Goal: Transaction & Acquisition: Purchase product/service

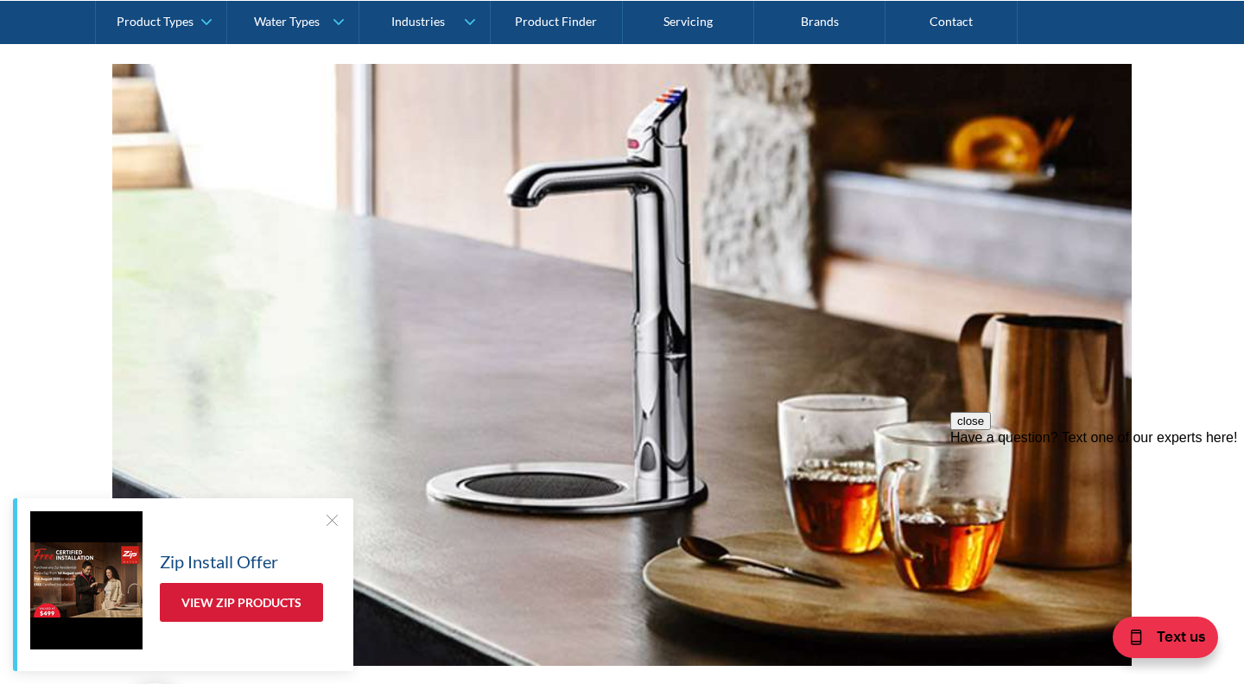
click at [246, 601] on link "View Zip Products" at bounding box center [241, 602] width 163 height 39
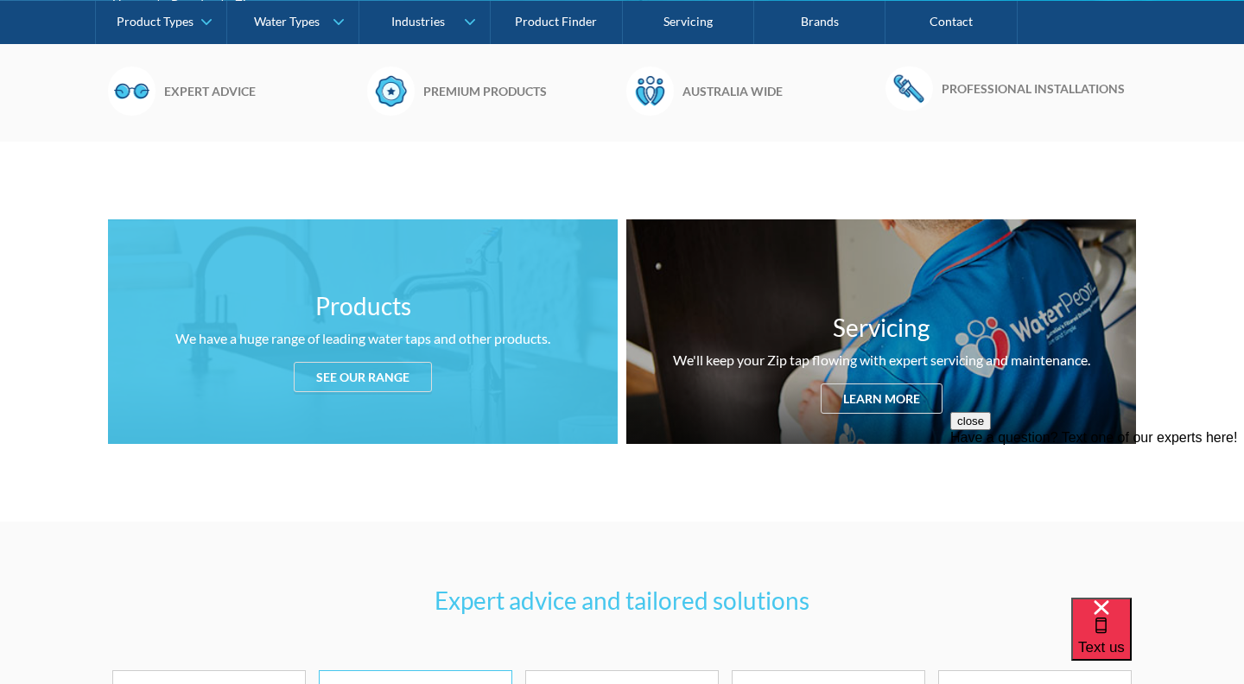
click at [349, 375] on div "See our range" at bounding box center [363, 377] width 138 height 30
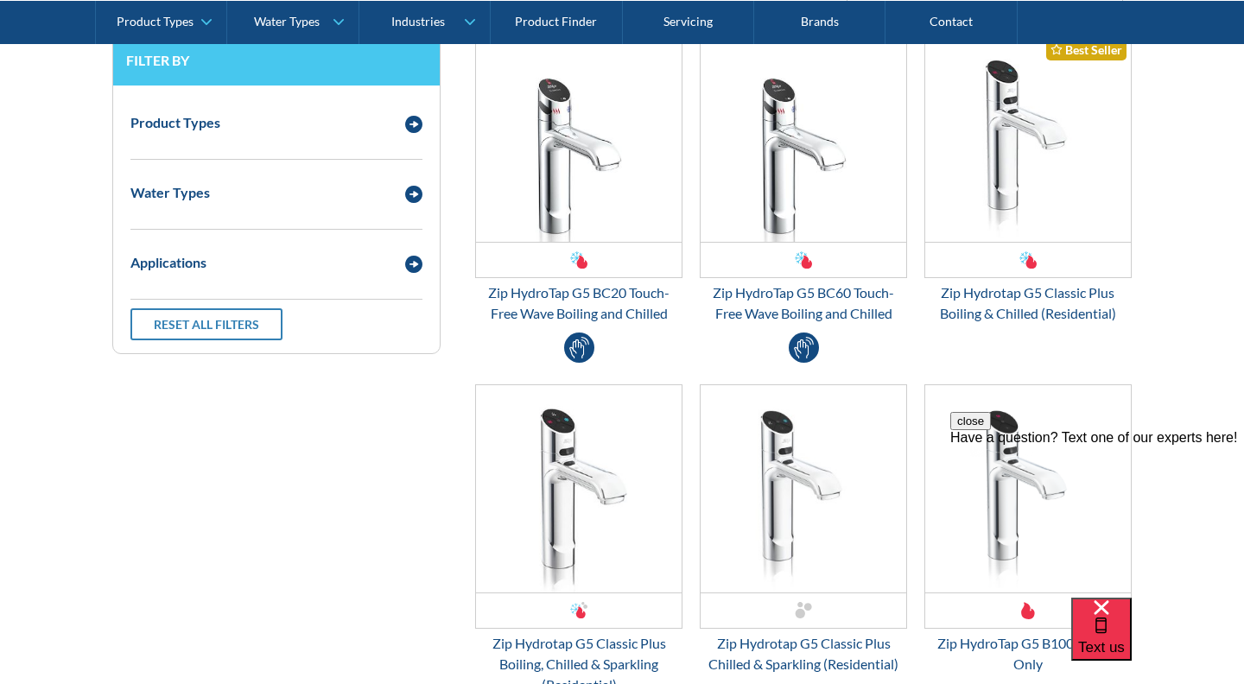
scroll to position [2228, 0]
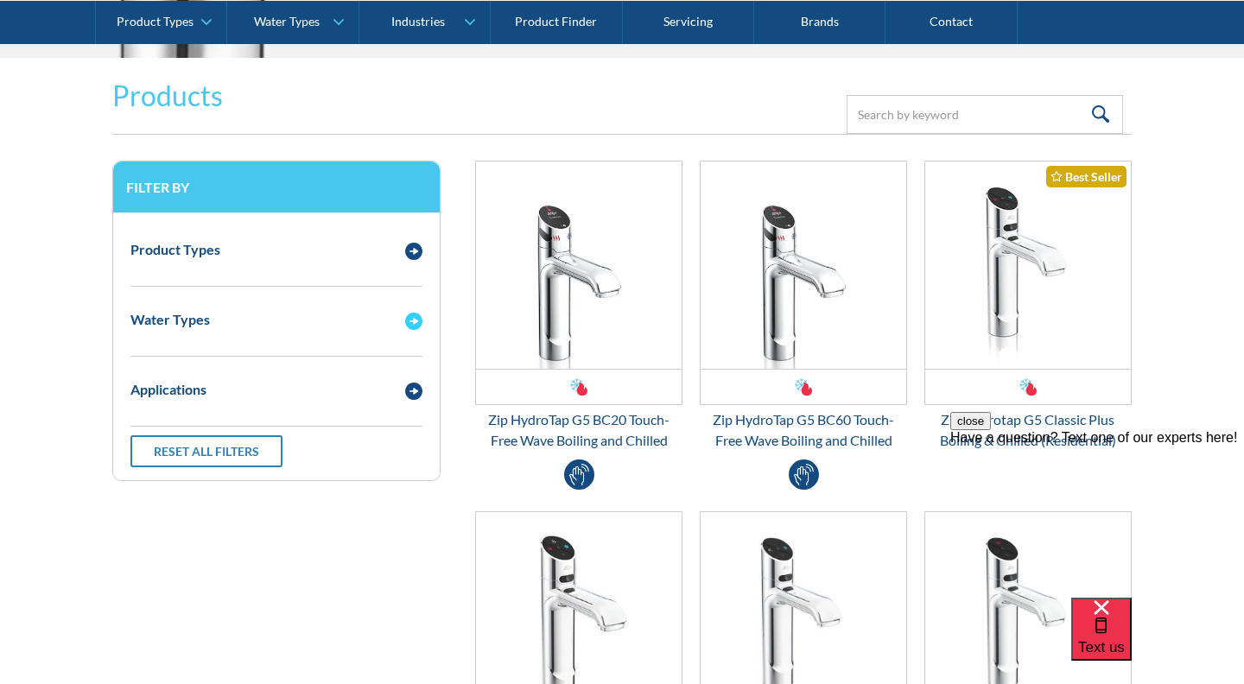
click at [414, 315] on img "Email Form 3" at bounding box center [413, 321] width 17 height 17
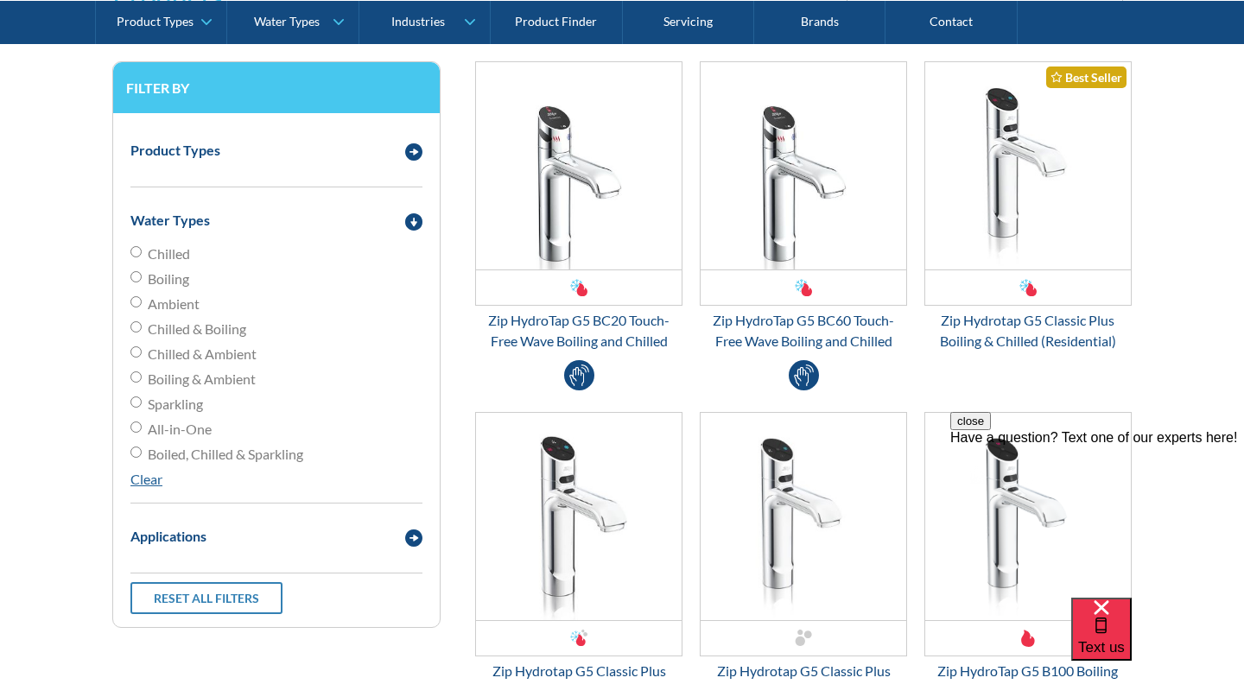
scroll to position [2332, 0]
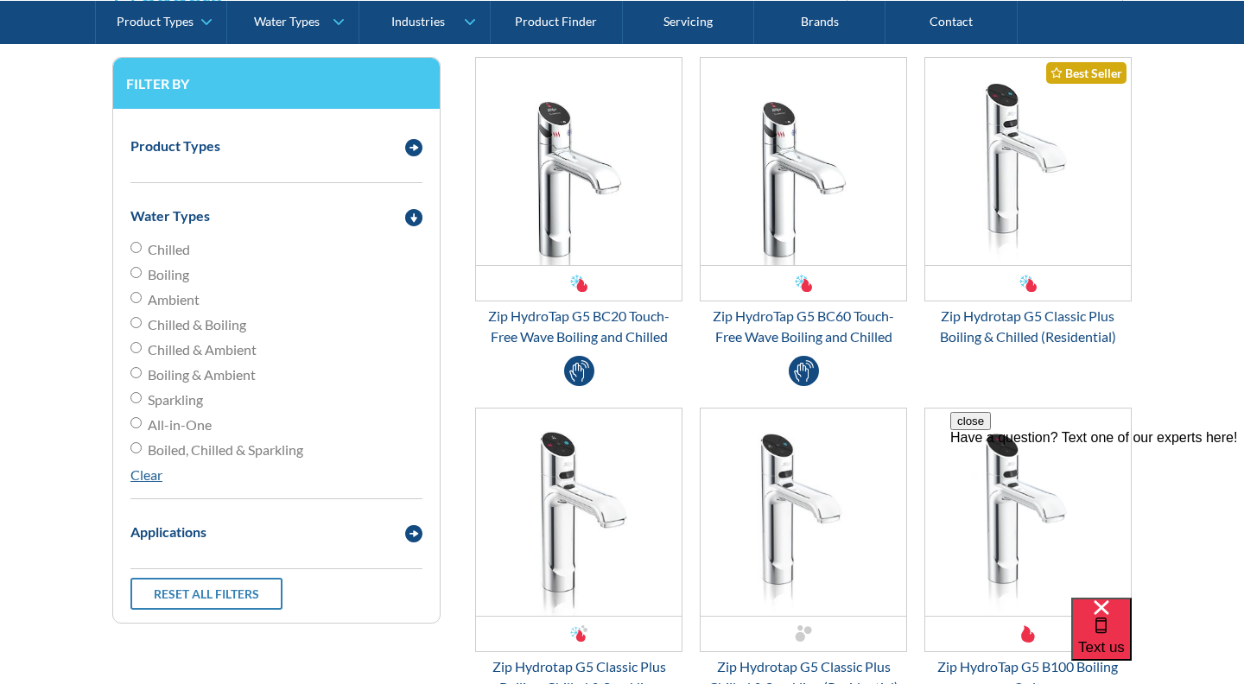
click at [181, 321] on span "Chilled & Boiling" at bounding box center [197, 324] width 98 height 21
click at [142, 253] on input "Chilled & Boiling" at bounding box center [135, 247] width 11 height 11
radio input "true"
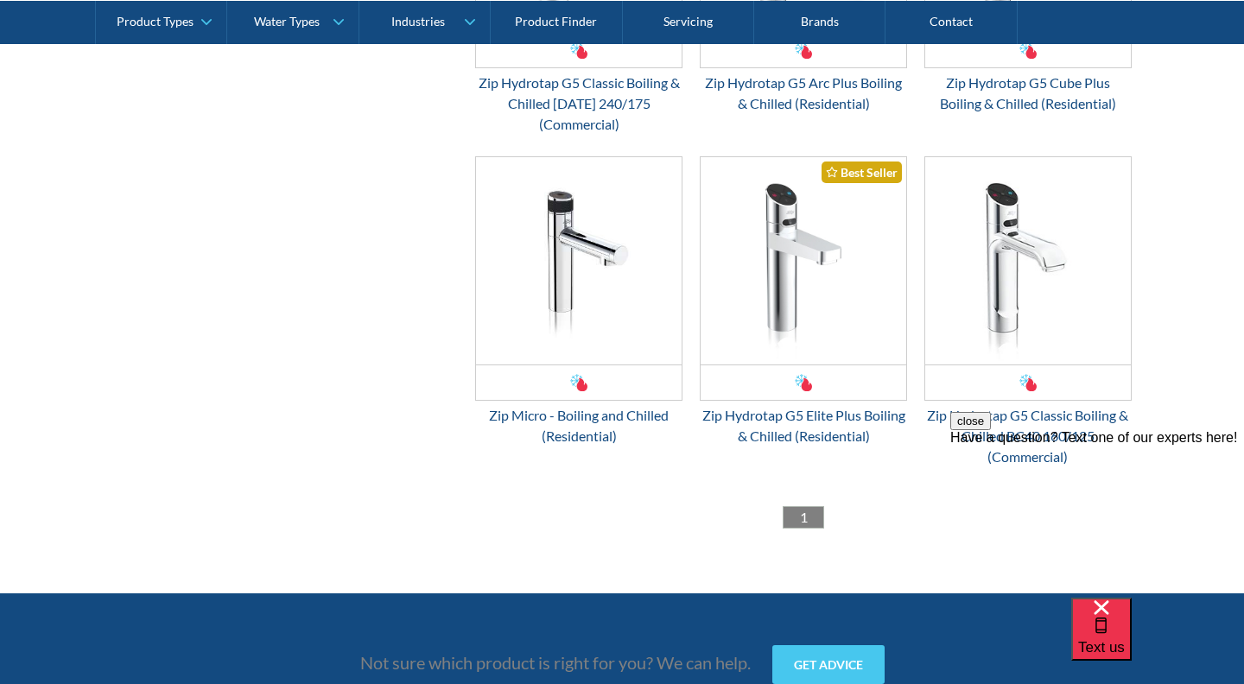
scroll to position [3270, 0]
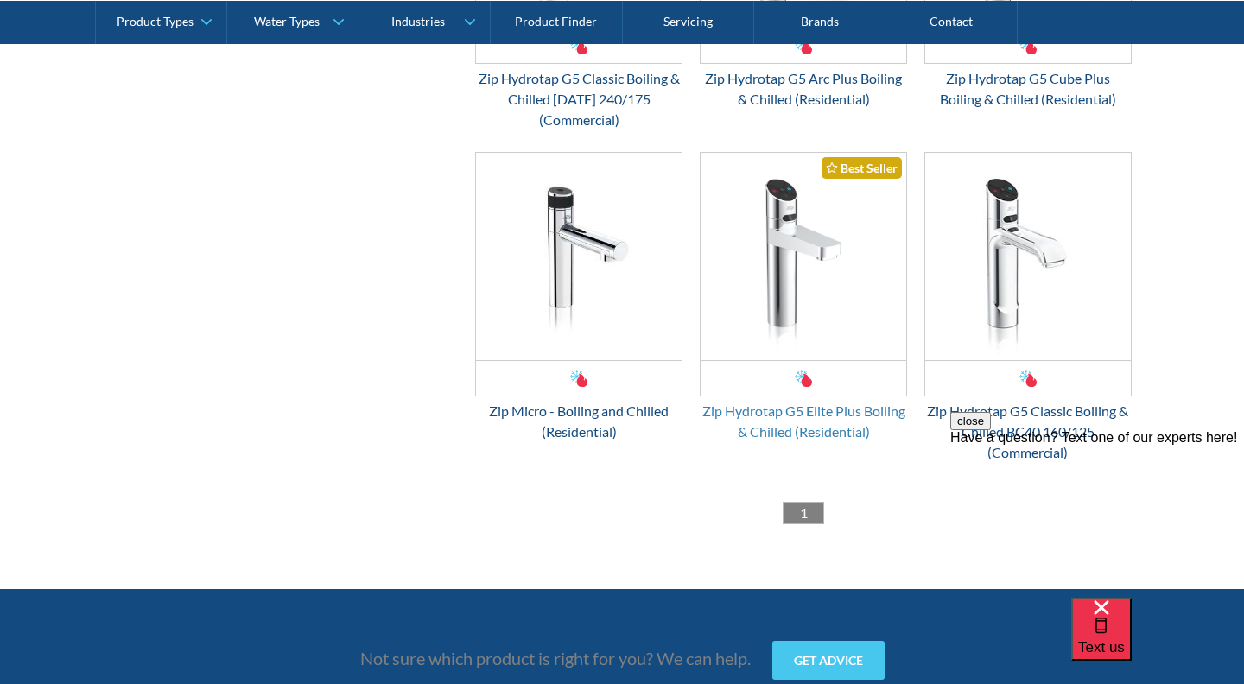
click at [794, 411] on div "Zip Hydrotap G5 Elite Plus Boiling & Chilled (Residential)" at bounding box center [803, 421] width 207 height 41
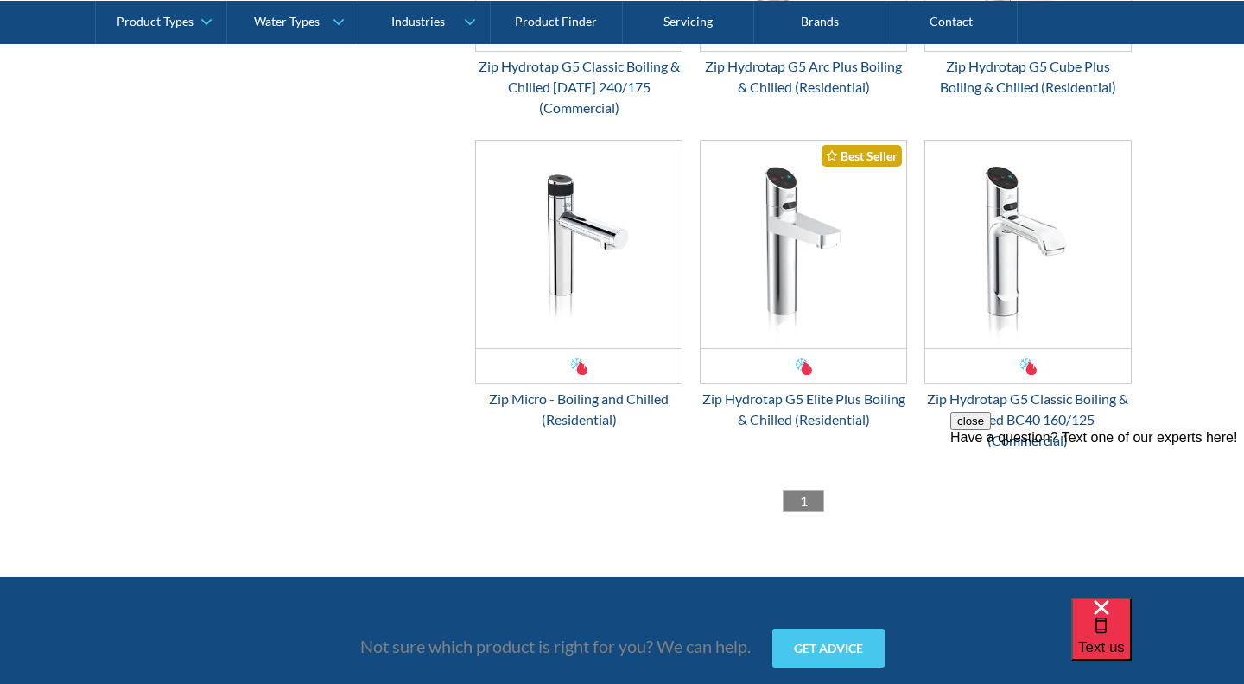
scroll to position [3293, 0]
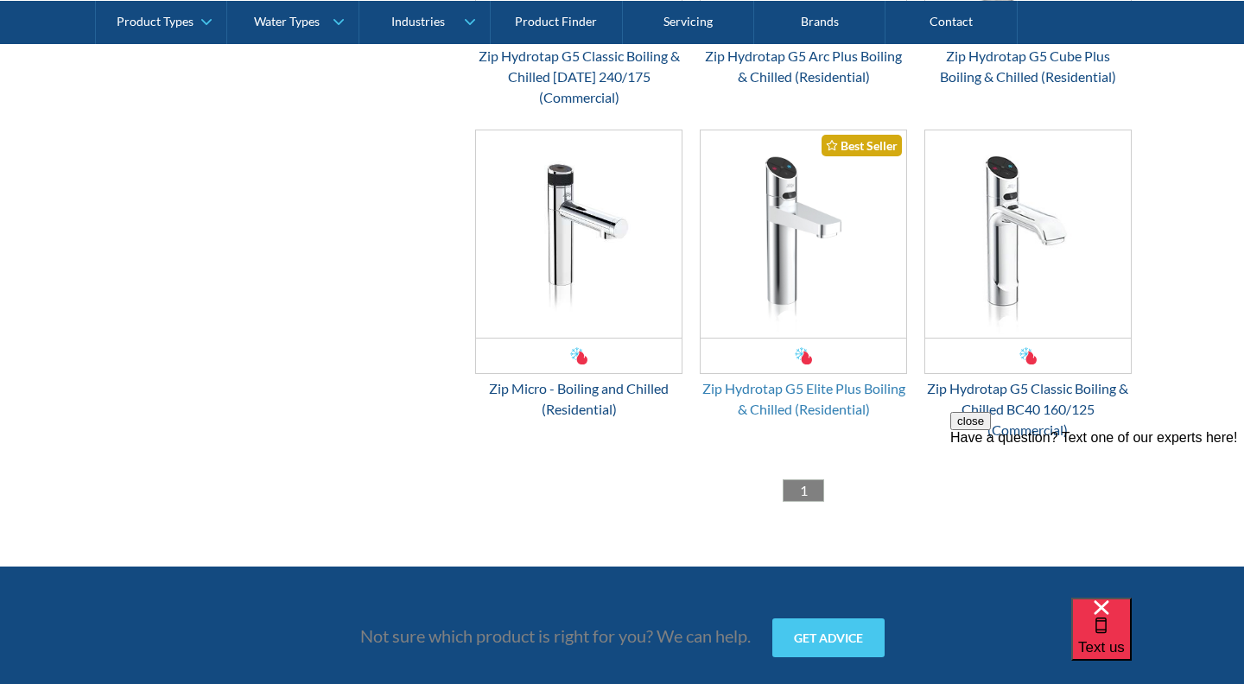
click at [801, 386] on div "Zip Hydrotap G5 Elite Plus Boiling & Chilled (Residential)" at bounding box center [803, 398] width 207 height 41
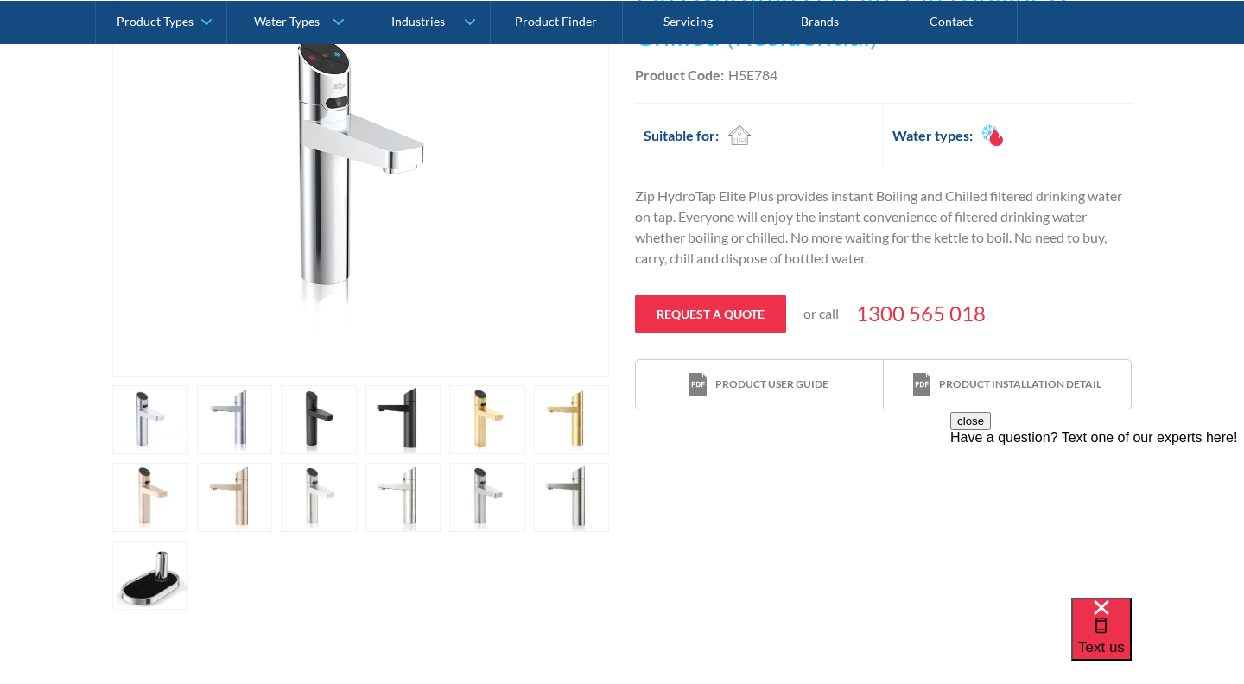
scroll to position [438, 0]
click at [142, 410] on link "open lightbox" at bounding box center [150, 417] width 76 height 69
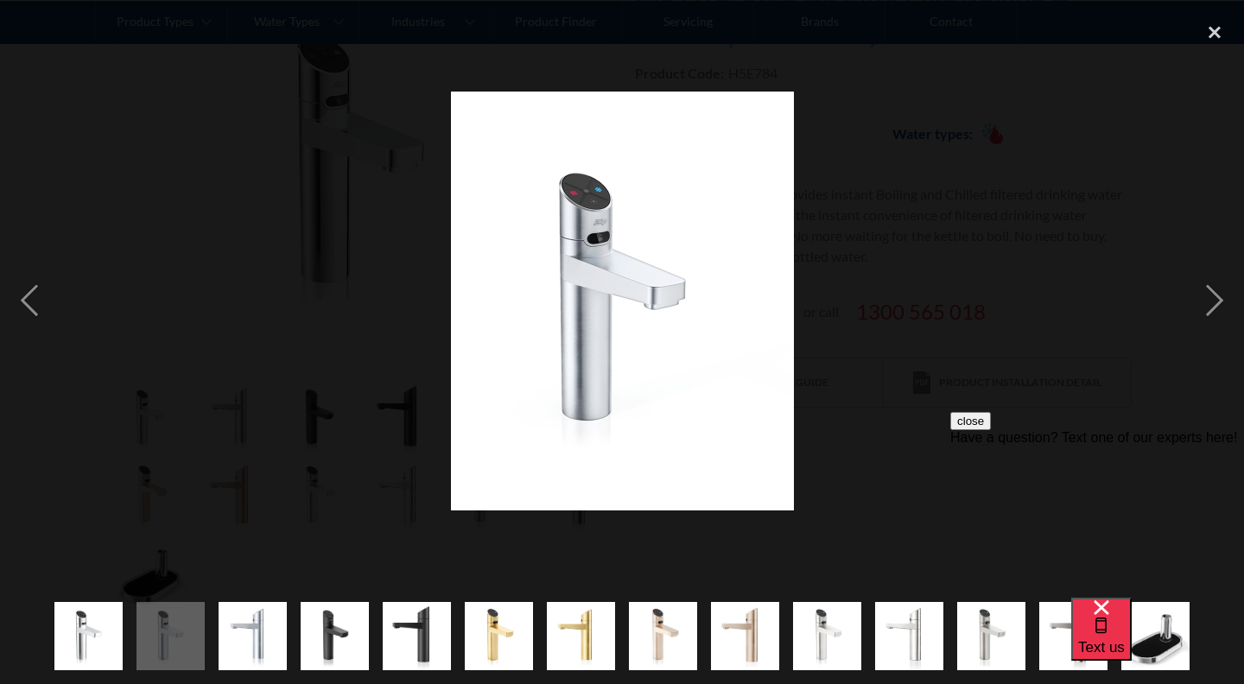
click at [262, 643] on img "show item 3 of 14" at bounding box center [252, 636] width 68 height 84
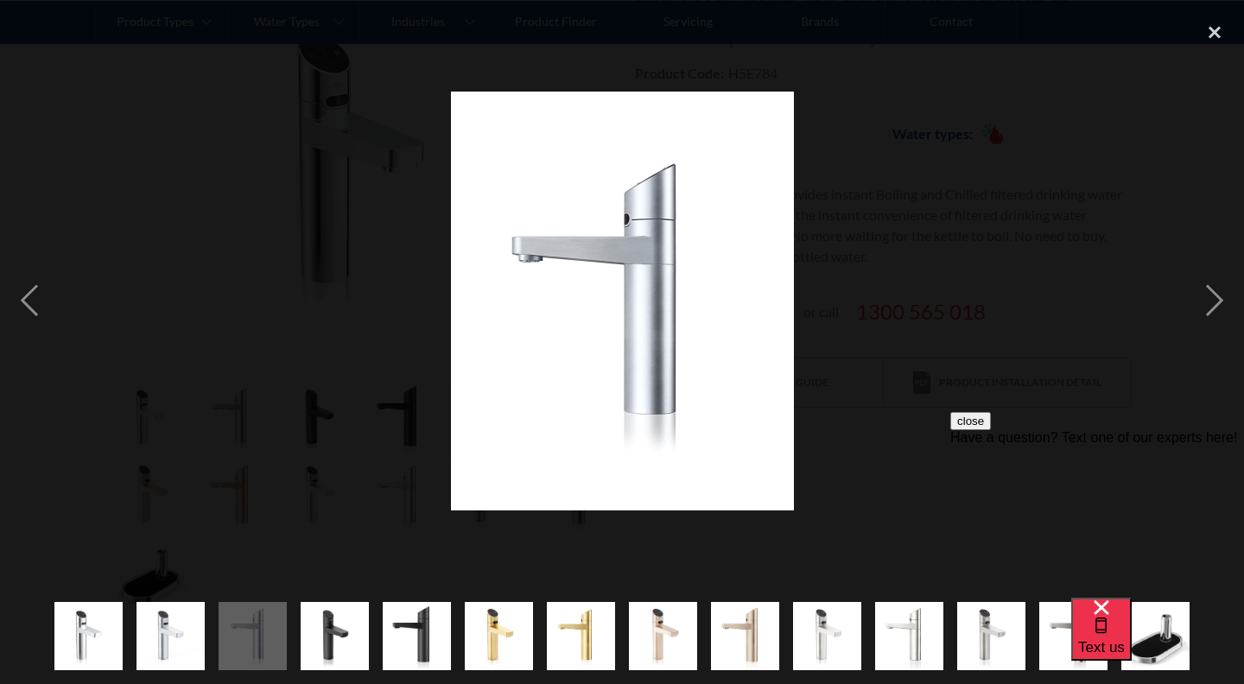
click at [327, 635] on img "show item 4 of 14" at bounding box center [335, 636] width 68 height 84
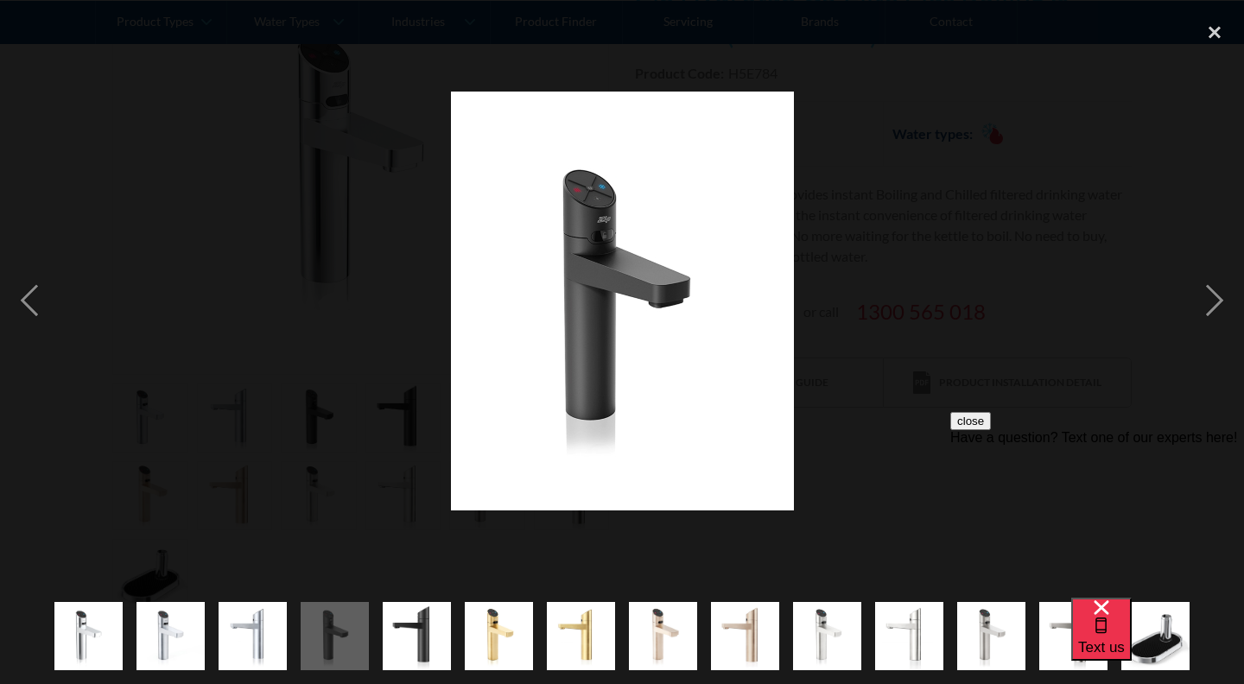
click at [417, 630] on img "show item 5 of 14" at bounding box center [417, 636] width 68 height 84
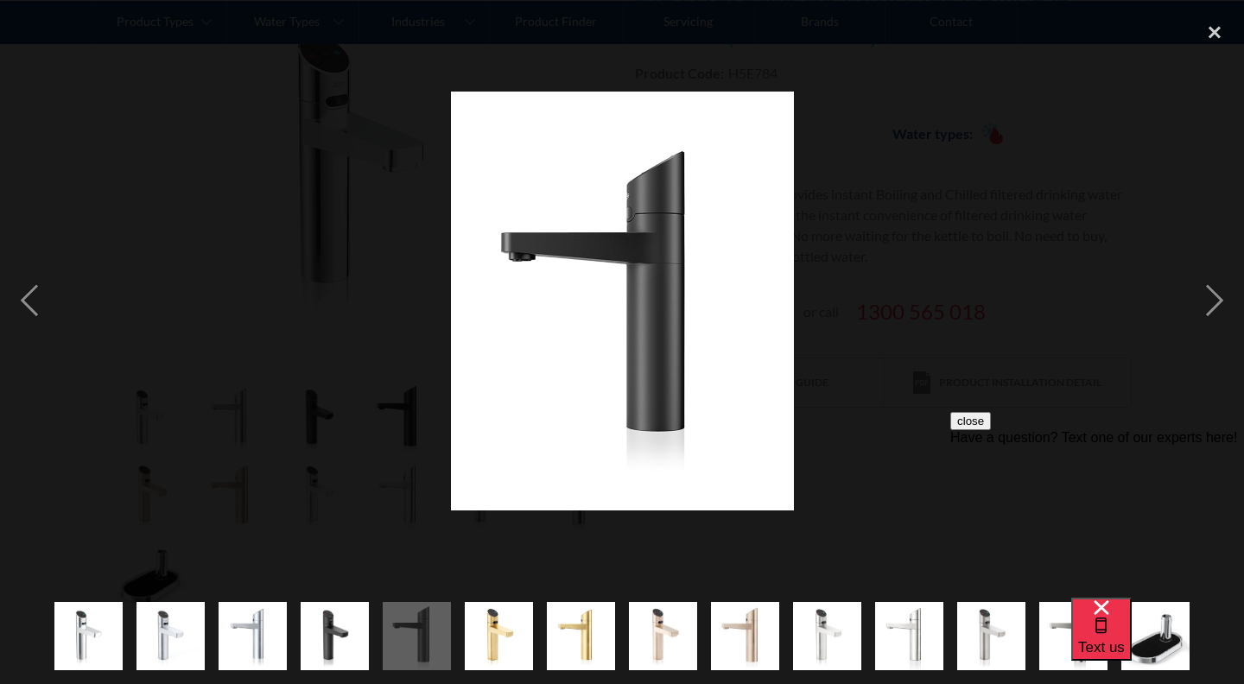
click at [516, 623] on img "show item 6 of 14" at bounding box center [499, 636] width 68 height 84
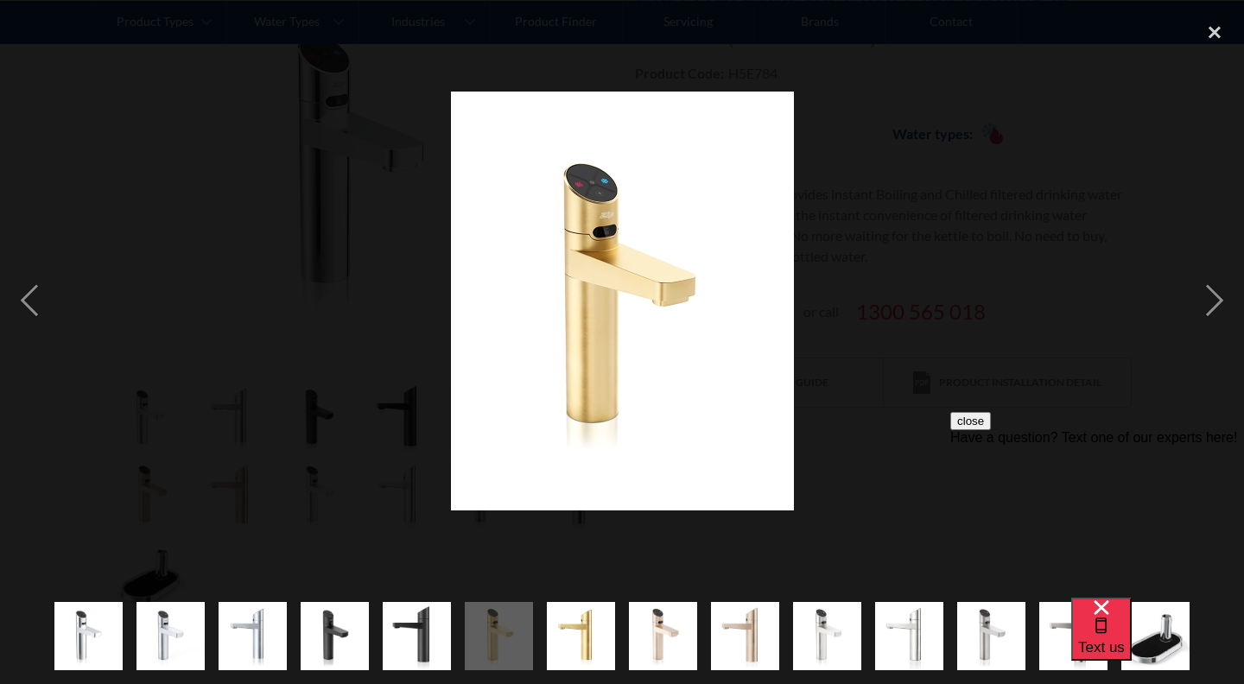
click at [575, 618] on img "show item 7 of 14" at bounding box center [581, 636] width 68 height 84
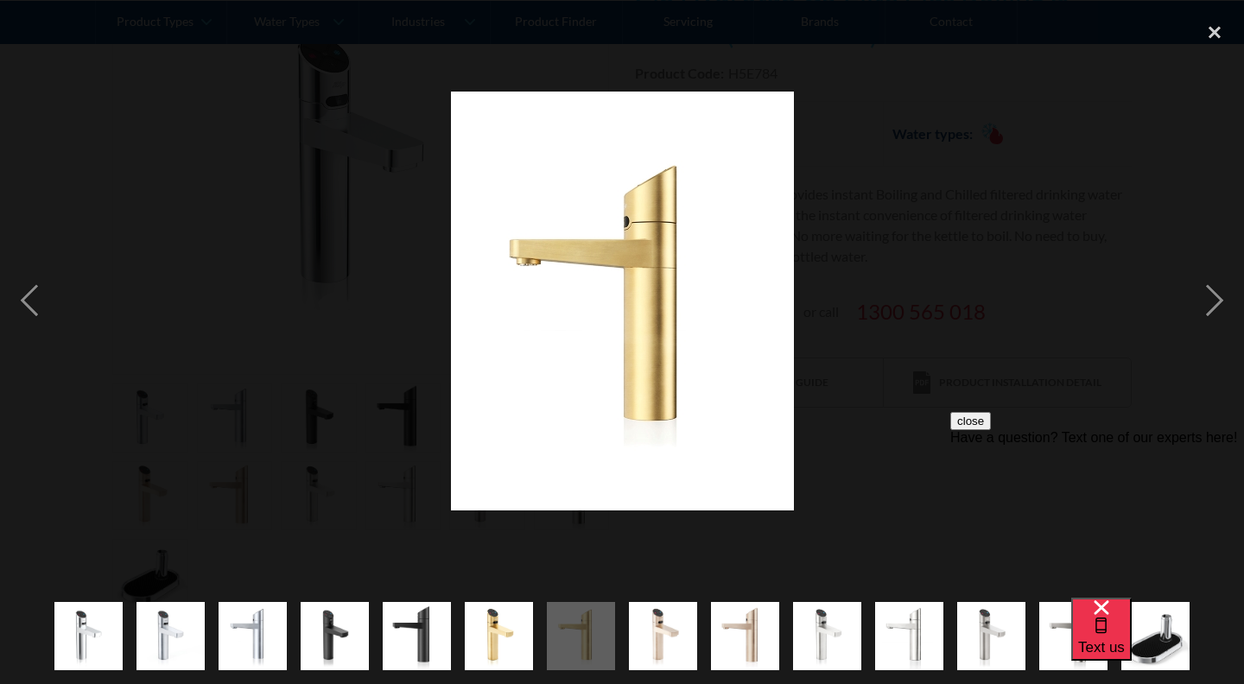
click at [655, 617] on img "show item 8 of 14" at bounding box center [663, 636] width 68 height 84
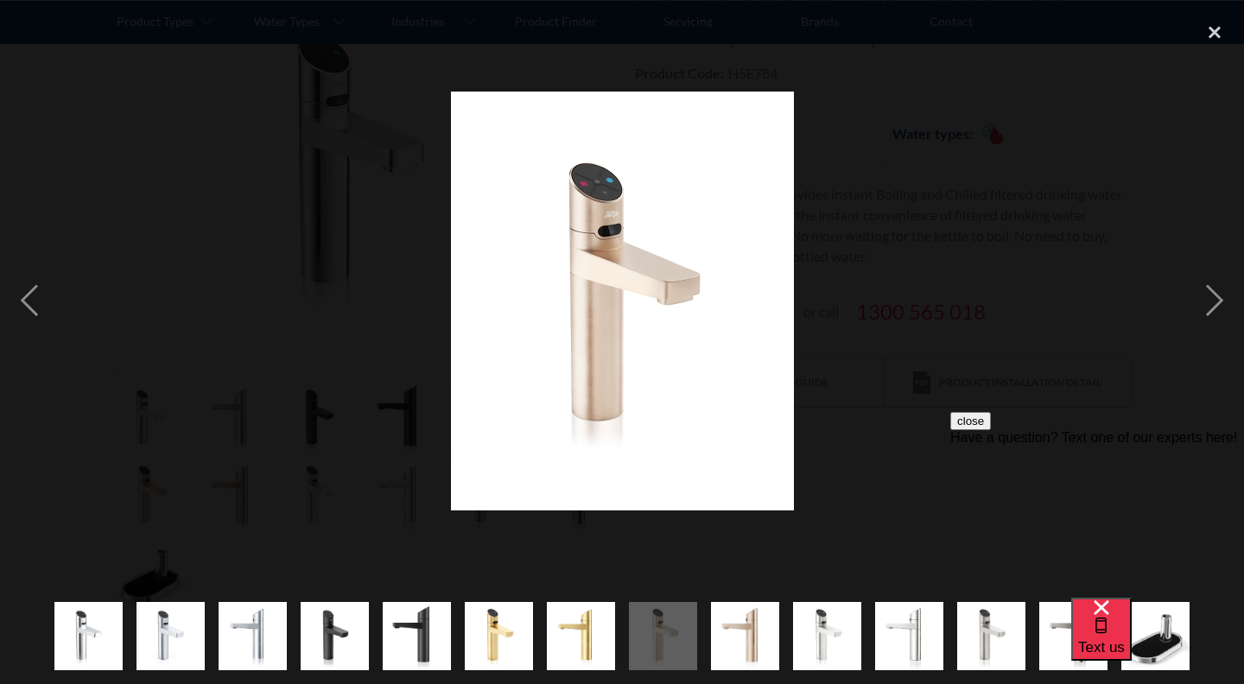
click at [767, 641] on img "show item 9 of 14" at bounding box center [745, 636] width 68 height 84
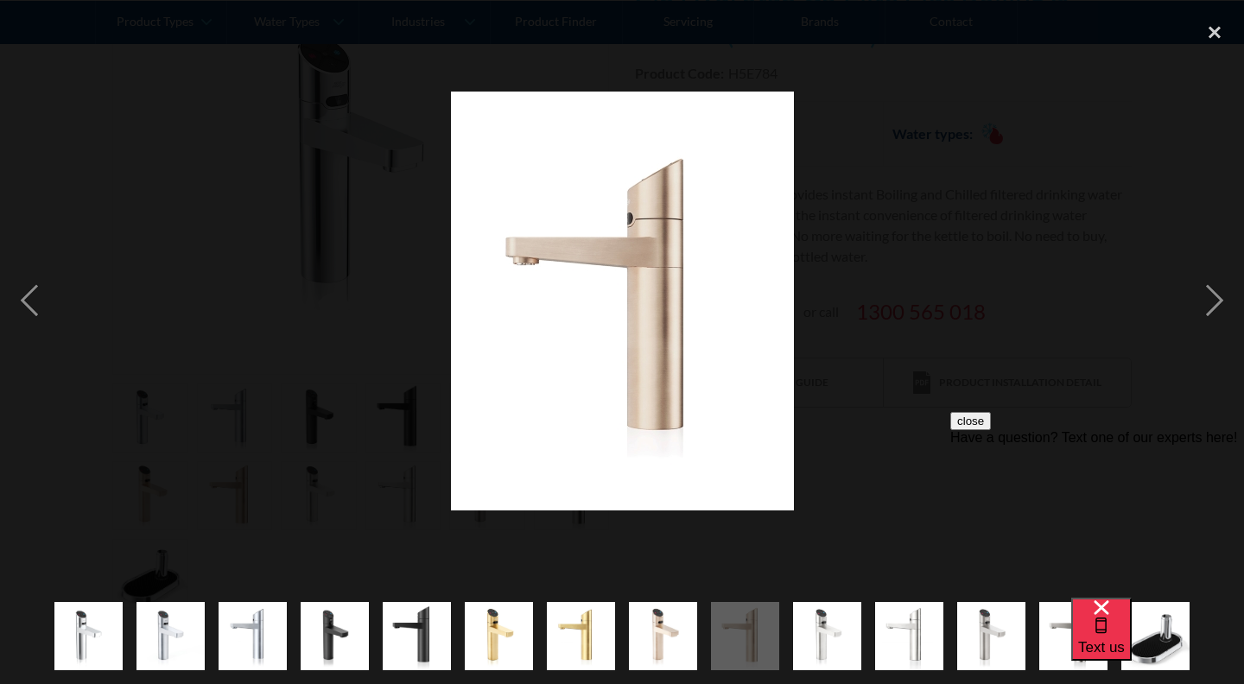
click at [810, 630] on img "show item 10 of 14" at bounding box center [827, 636] width 68 height 84
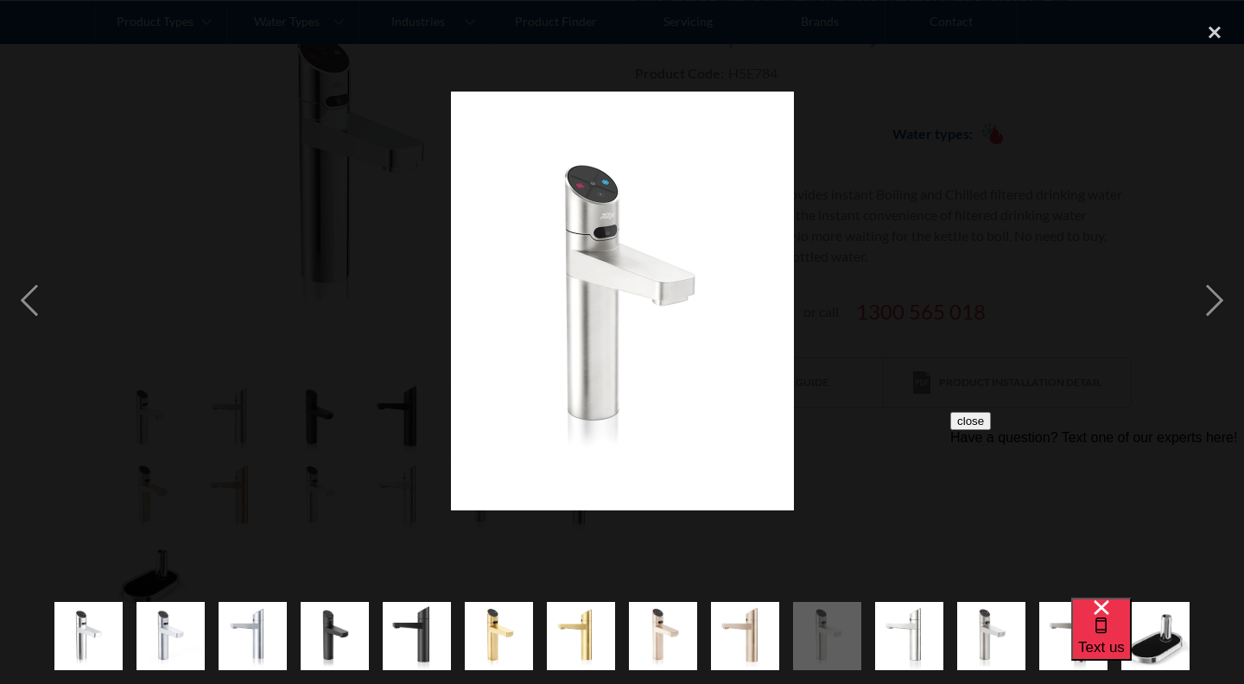
click at [928, 616] on img "show item 11 of 14" at bounding box center [909, 636] width 68 height 84
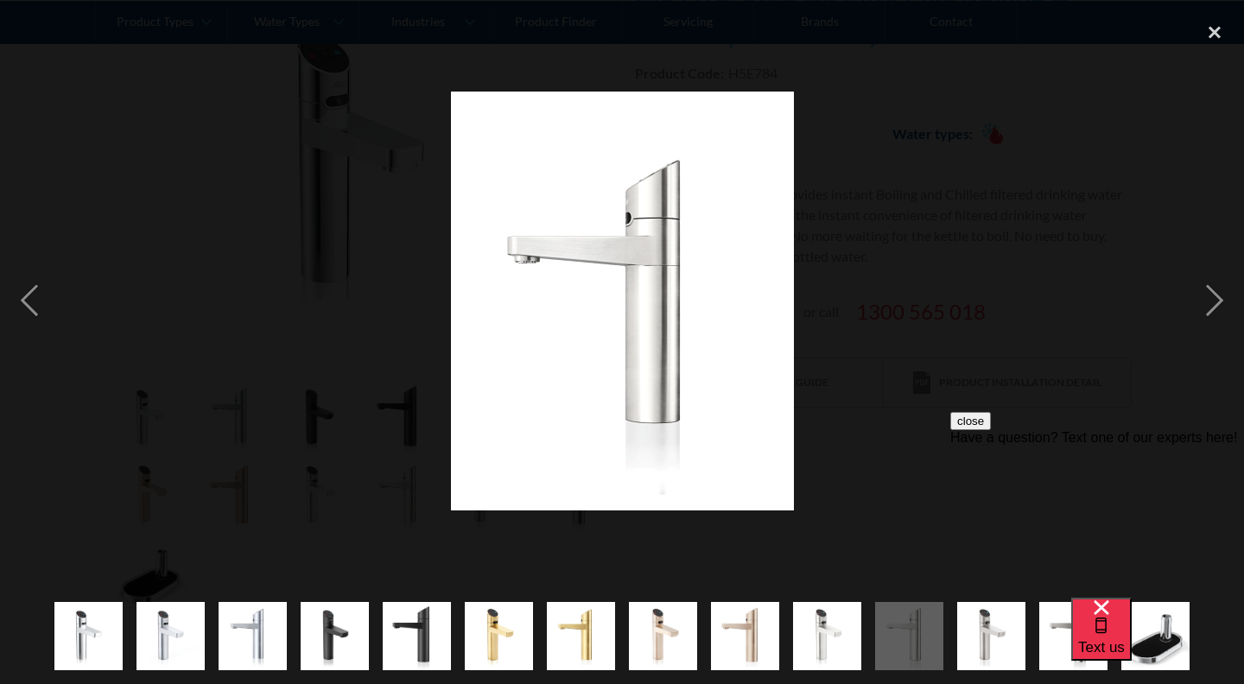
click at [991, 629] on img "show item 12 of 14" at bounding box center [991, 636] width 68 height 84
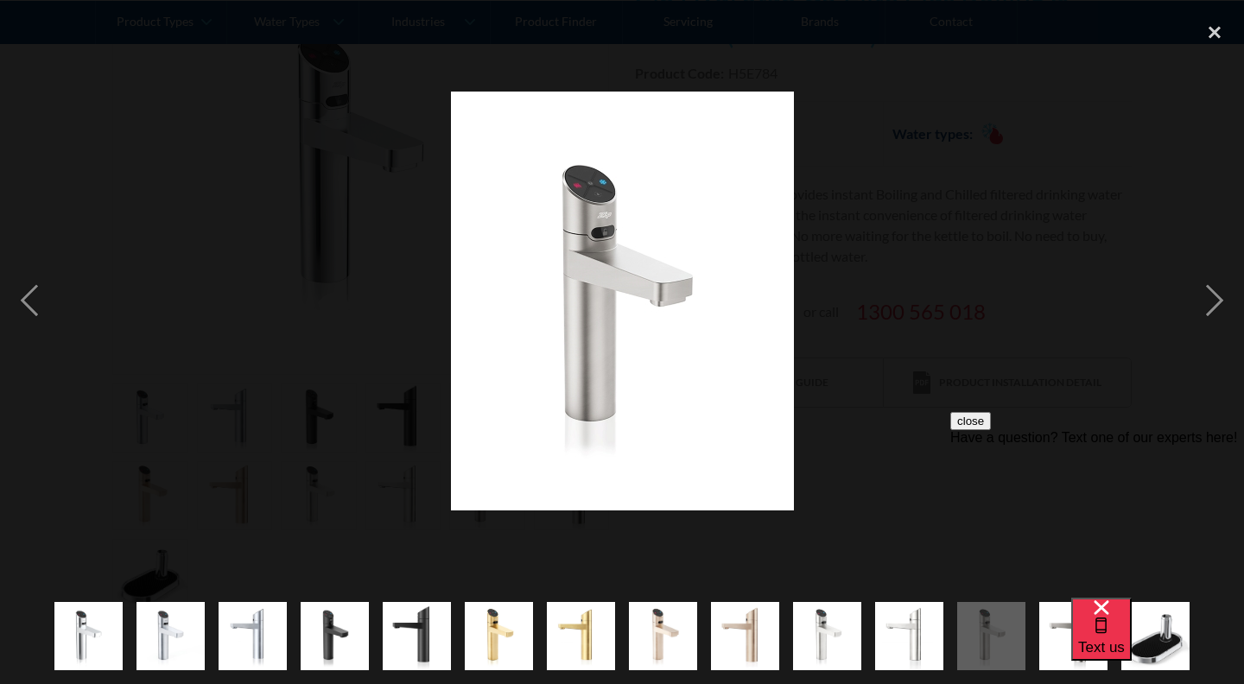
click at [92, 621] on img "show item 1 of 14" at bounding box center [88, 636] width 68 height 84
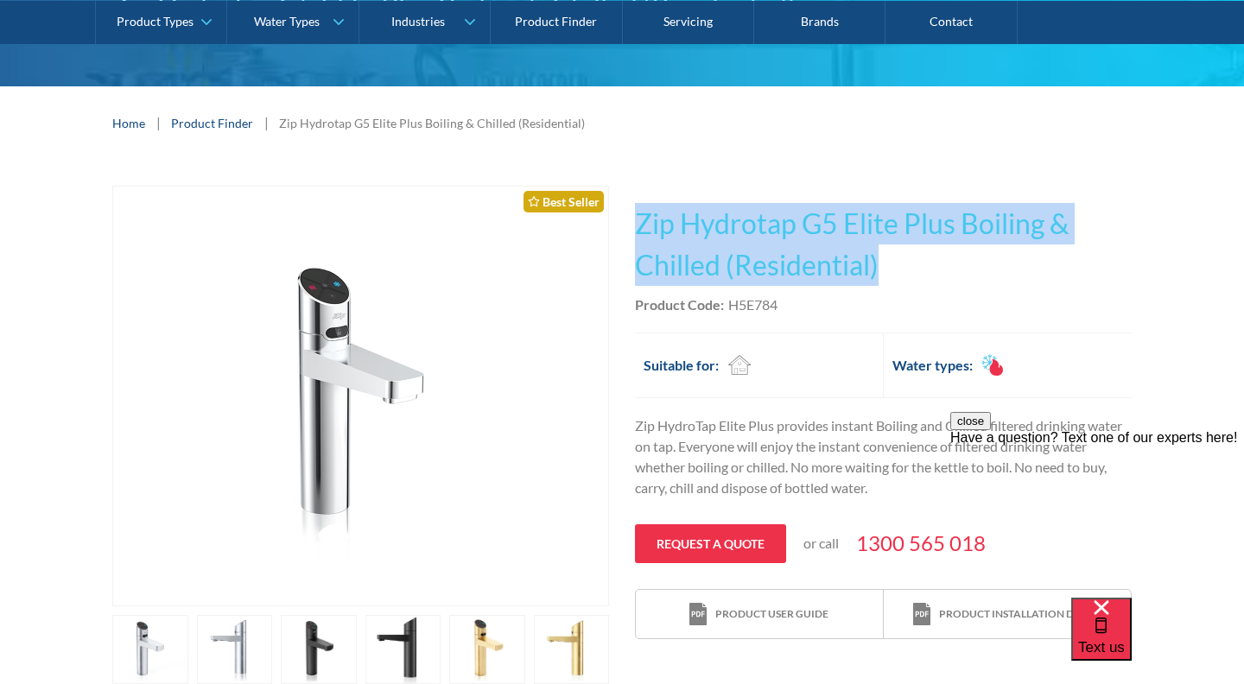
drag, startPoint x: 889, startPoint y: 265, endPoint x: 643, endPoint y: 216, distance: 250.1
click at [642, 216] on h1 "Zip Hydrotap G5 Elite Plus Boiling & Chilled (Residential)" at bounding box center [883, 244] width 497 height 83
copy h1 "Zip Hydrotap G5 Elite Plus Boiling & Chilled (Residential)"
